Goal: Task Accomplishment & Management: Manage account settings

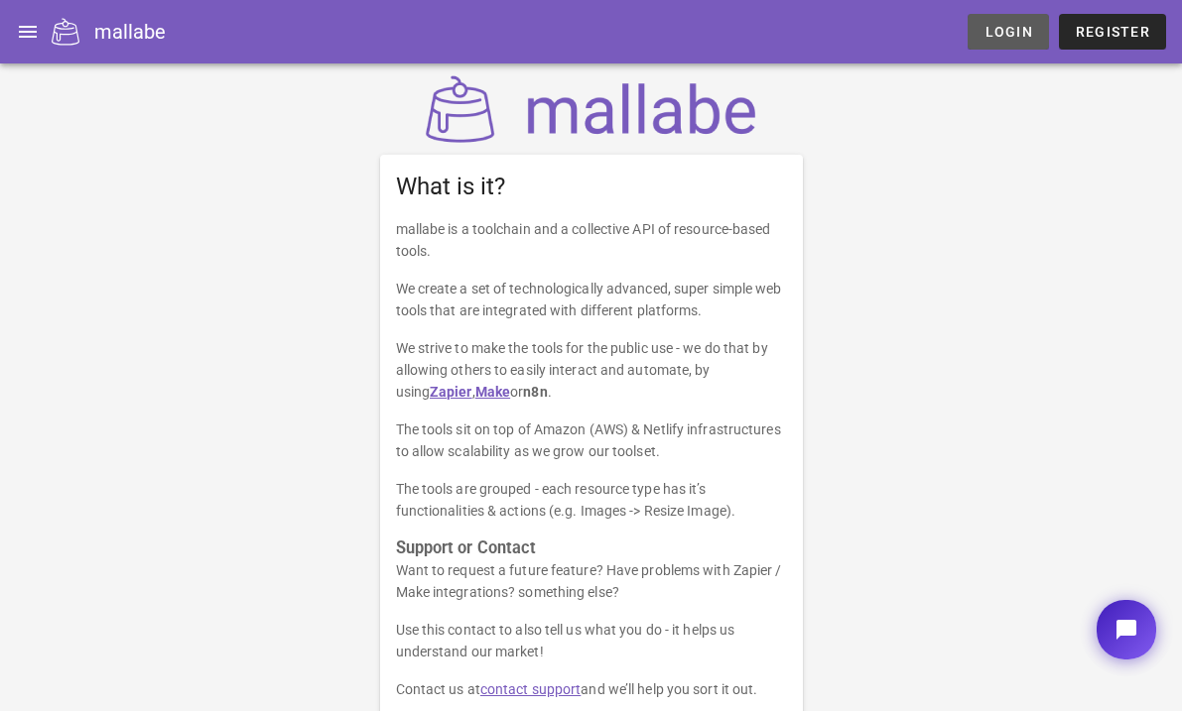
click at [997, 18] on link "Login" at bounding box center [1007, 32] width 80 height 36
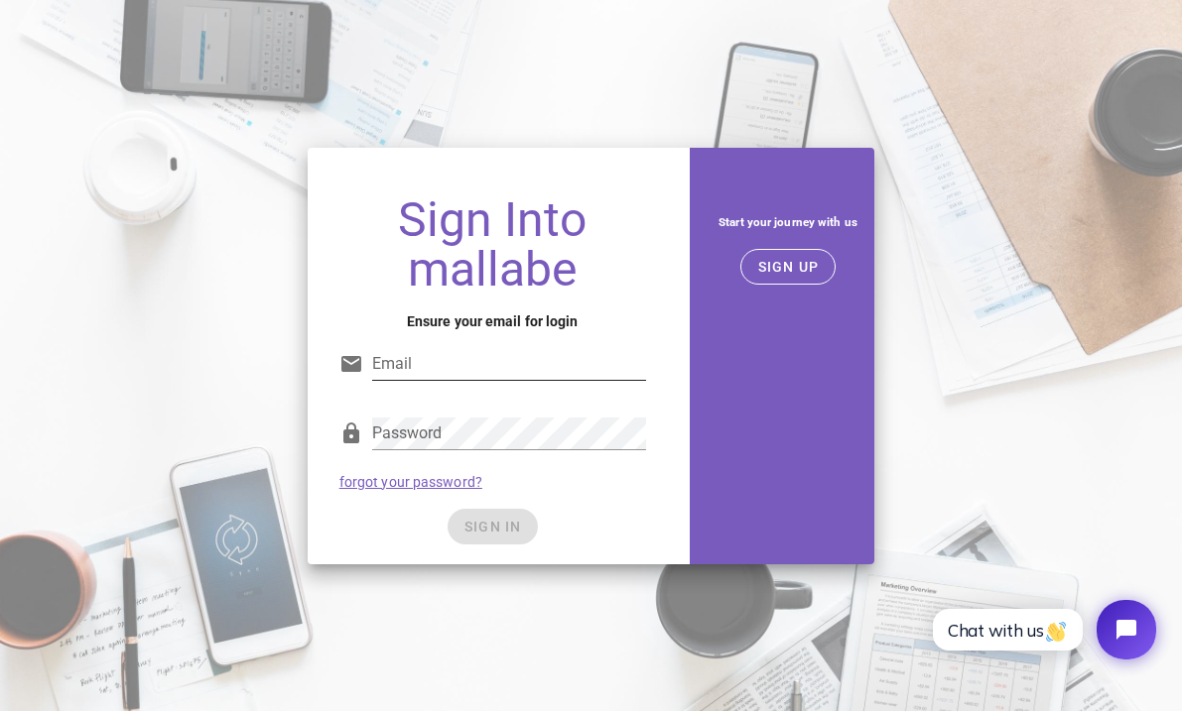
click at [435, 365] on input "Email" at bounding box center [509, 364] width 274 height 32
type input "danielle.emmerson@gmail.com"
click at [421, 567] on div "Sign Into mallabe Ensure your email for login Email danielle.emmerson@gmail.com…" at bounding box center [591, 356] width 591 height 440
click at [465, 527] on span "SIGN IN" at bounding box center [492, 527] width 59 height 16
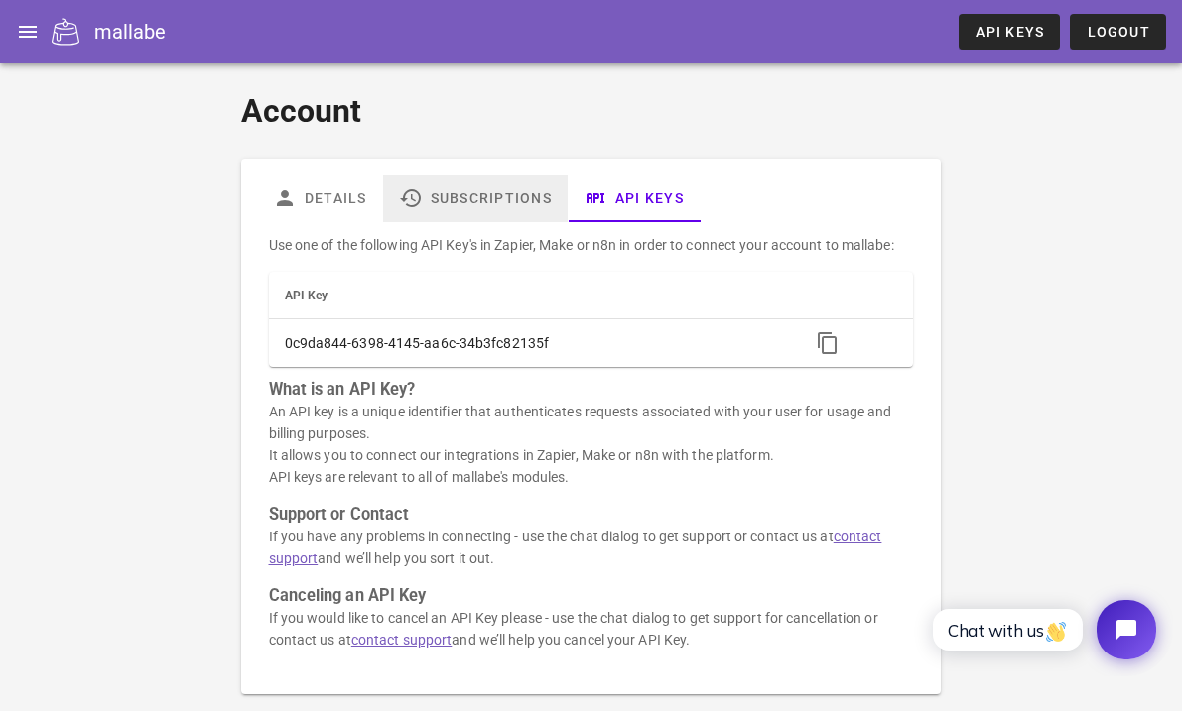
click at [472, 214] on link "Subscriptions" at bounding box center [474, 199] width 185 height 48
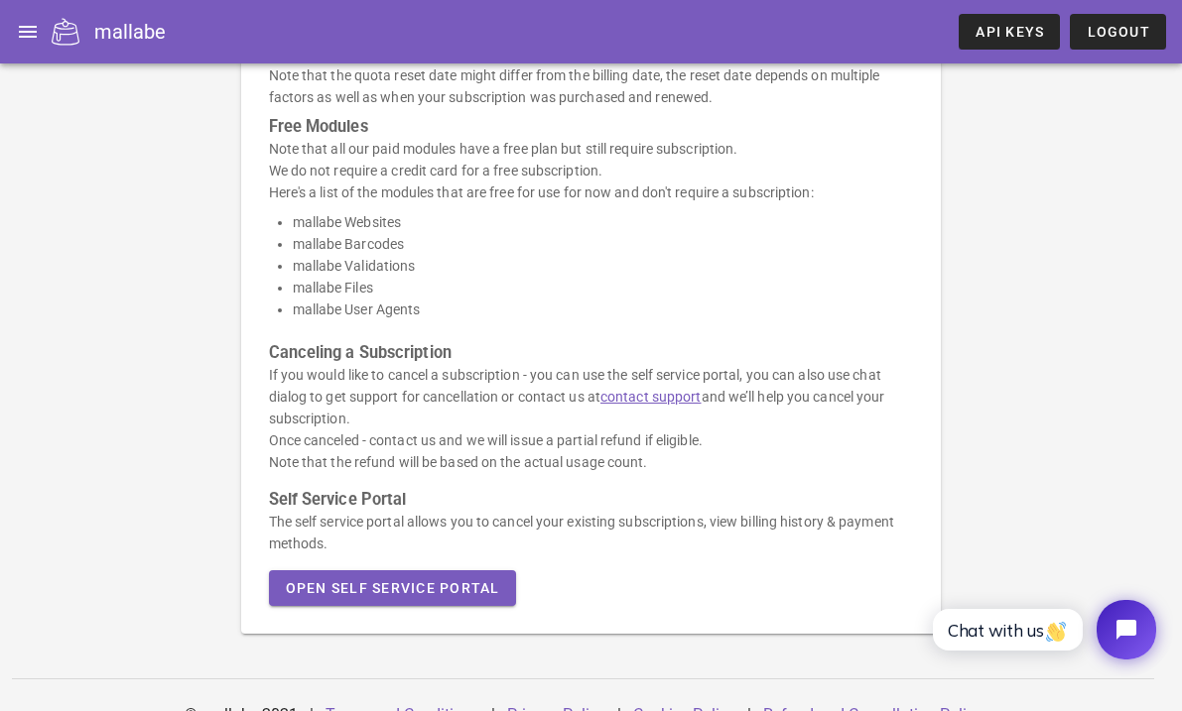
scroll to position [620, 0]
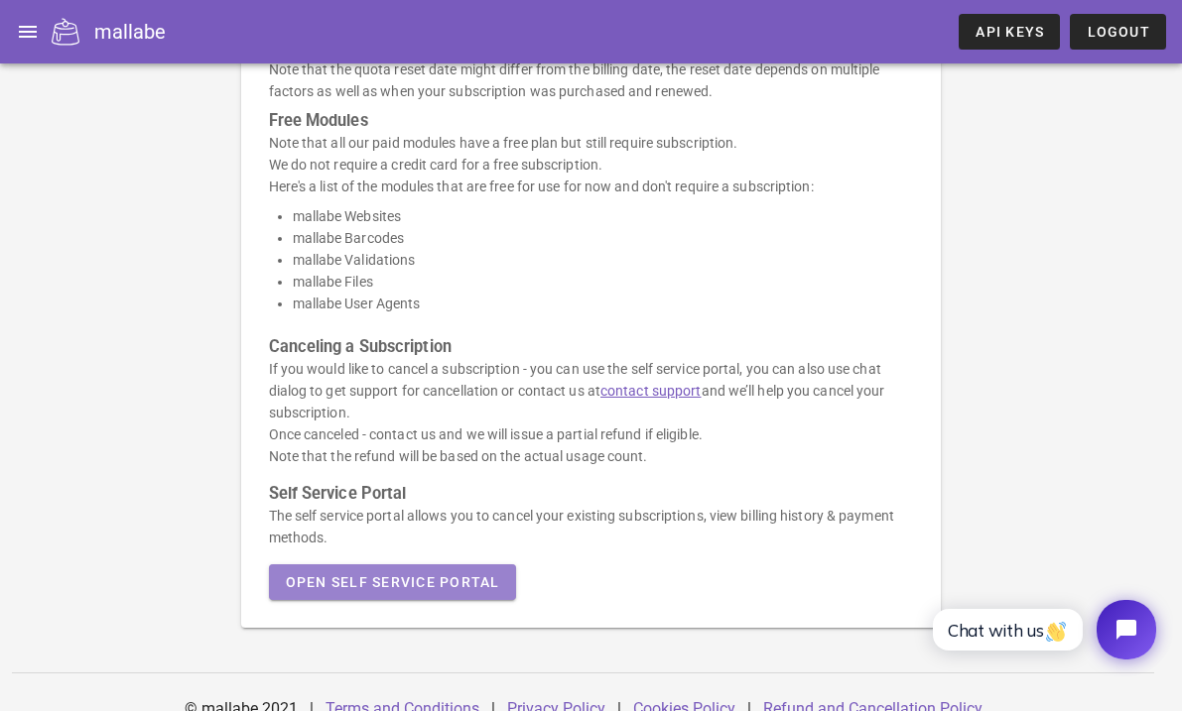
click at [418, 586] on span "Open Self Service Portal" at bounding box center [392, 582] width 215 height 16
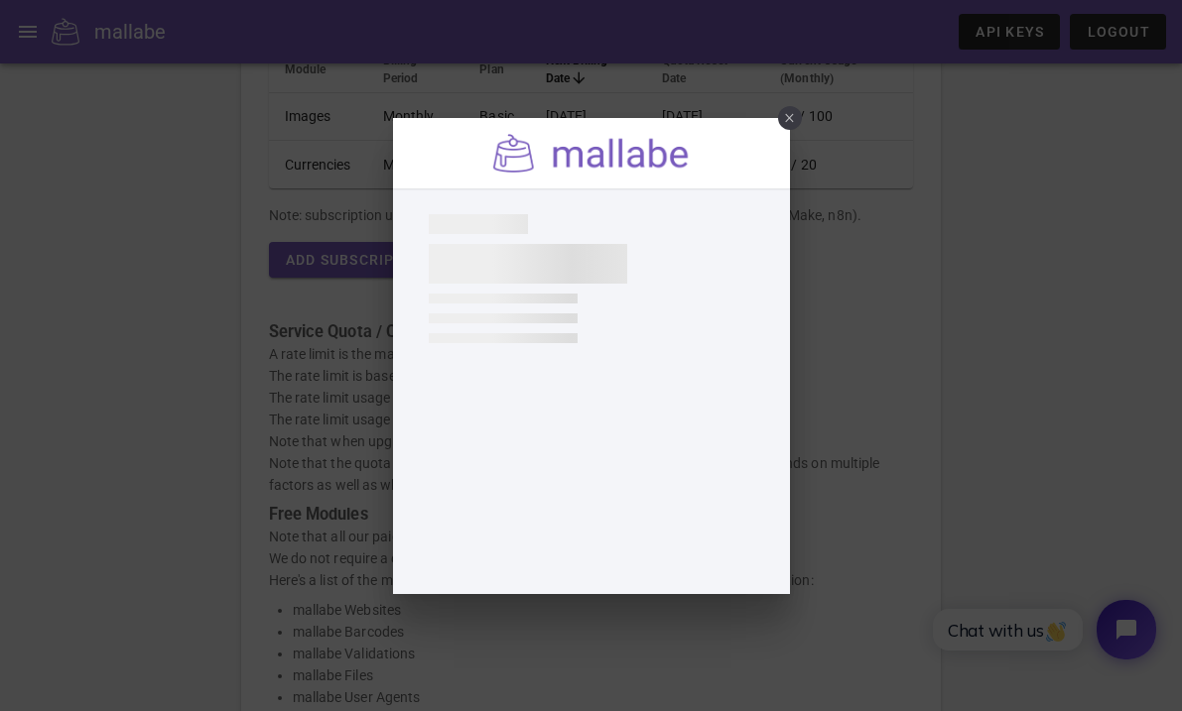
scroll to position [225, 0]
